Goal: Navigation & Orientation: Find specific page/section

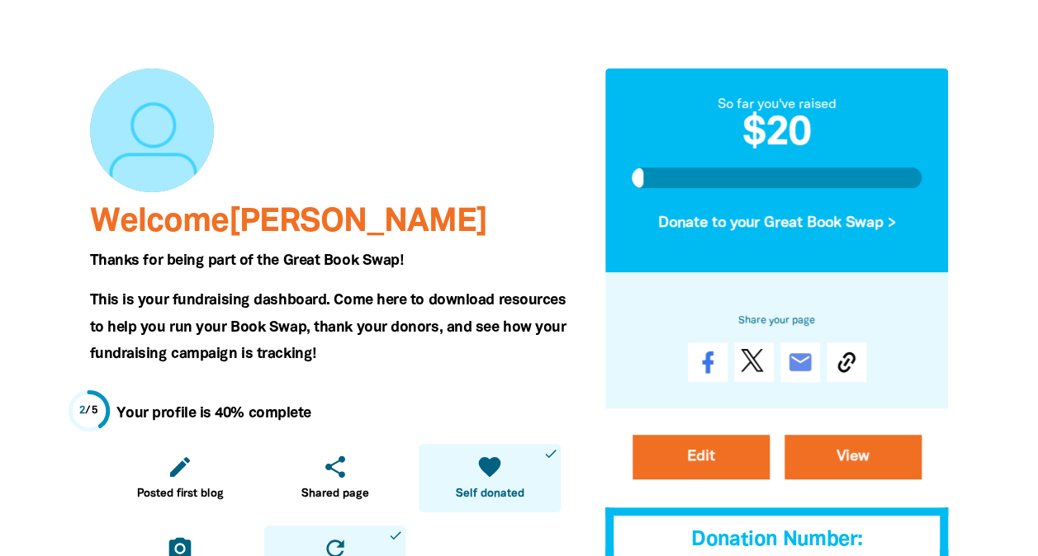
scroll to position [87, 0]
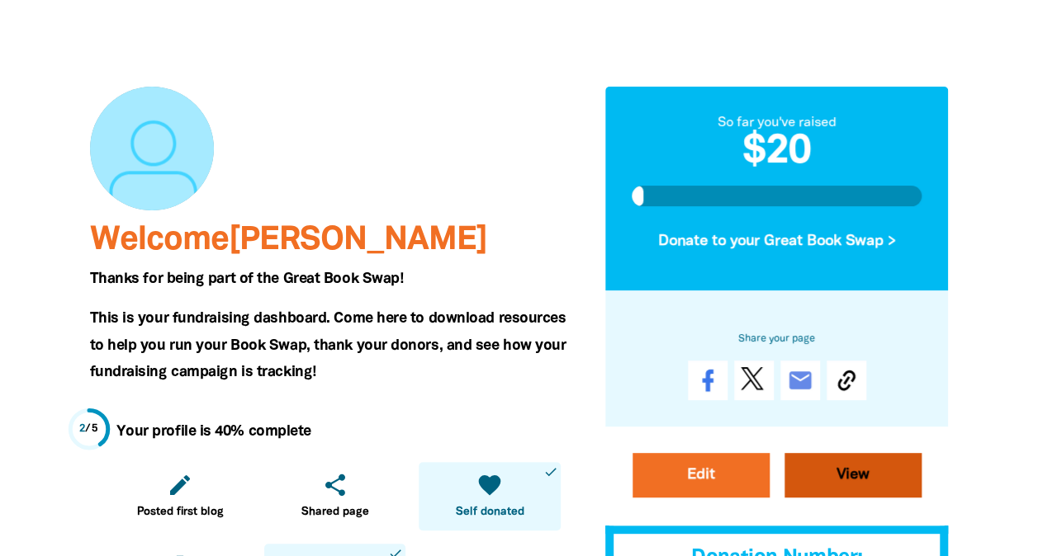
click at [840, 482] on link "View" at bounding box center [852, 475] width 137 height 45
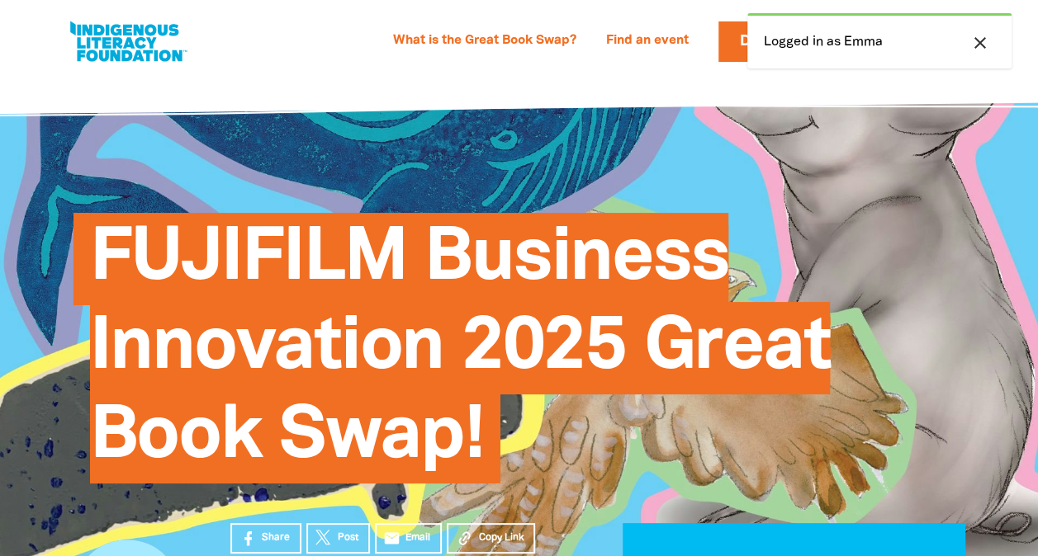
click at [981, 39] on icon "close" at bounding box center [980, 43] width 20 height 20
